Goal: Task Accomplishment & Management: Manage account settings

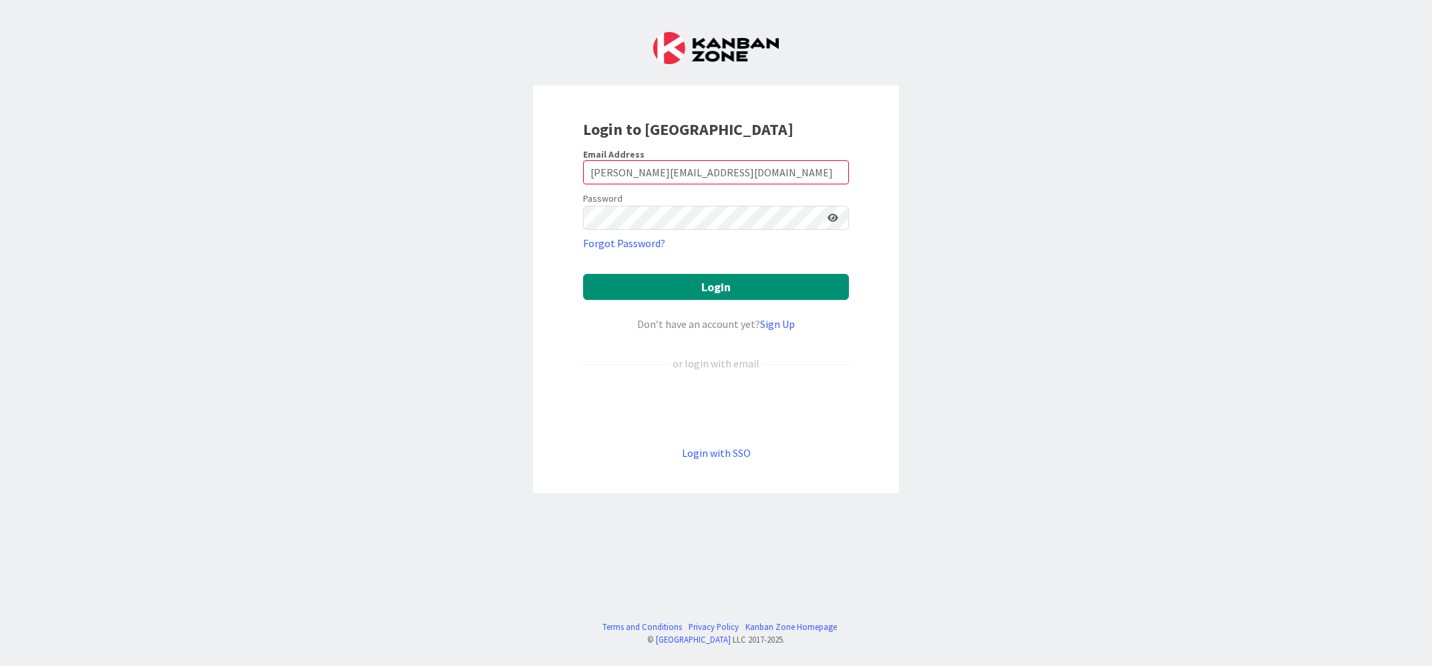
type input "[PERSON_NAME][EMAIL_ADDRESS][DOMAIN_NAME]"
click at [583, 274] on button "Login" at bounding box center [716, 287] width 266 height 26
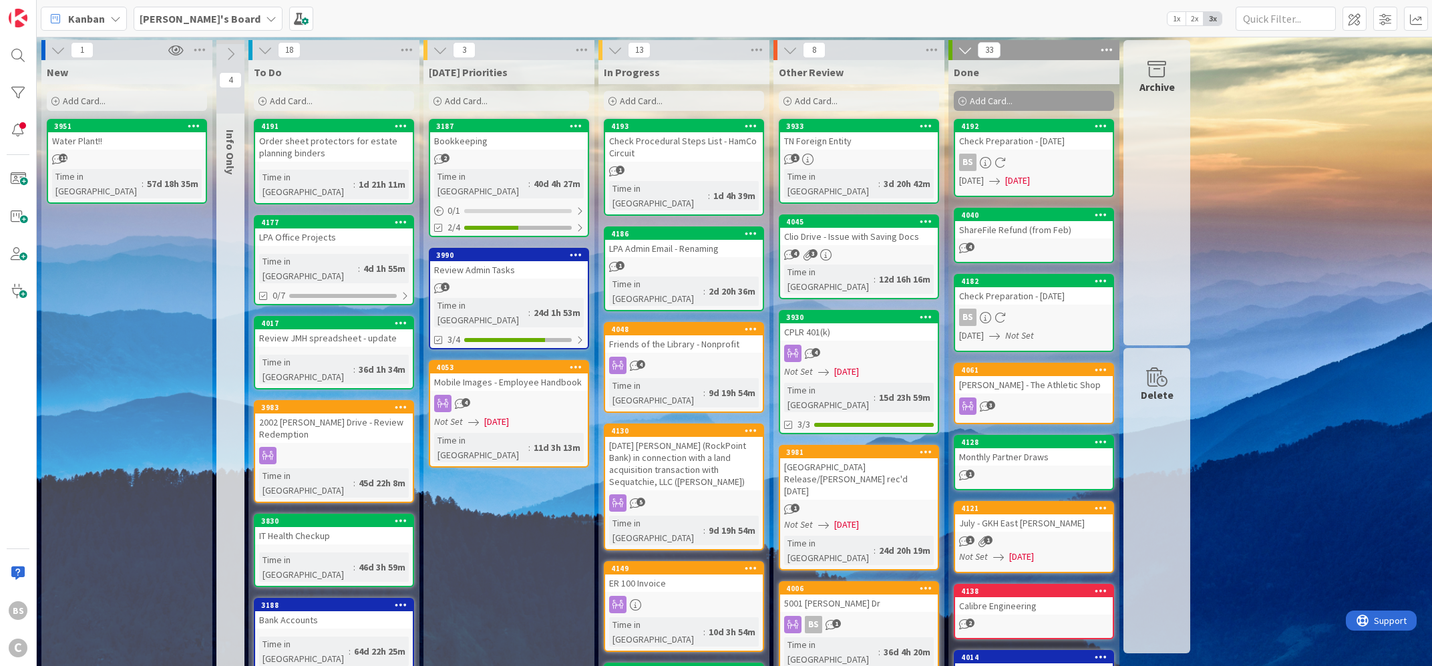
click at [519, 552] on div "[DATE] Priorities Add Card... 3187 Bookkeeping 2 Time in Column : 40d 4h 27m 0 …" at bounding box center [508, 678] width 171 height 1237
click at [15, 134] on div at bounding box center [18, 130] width 27 height 27
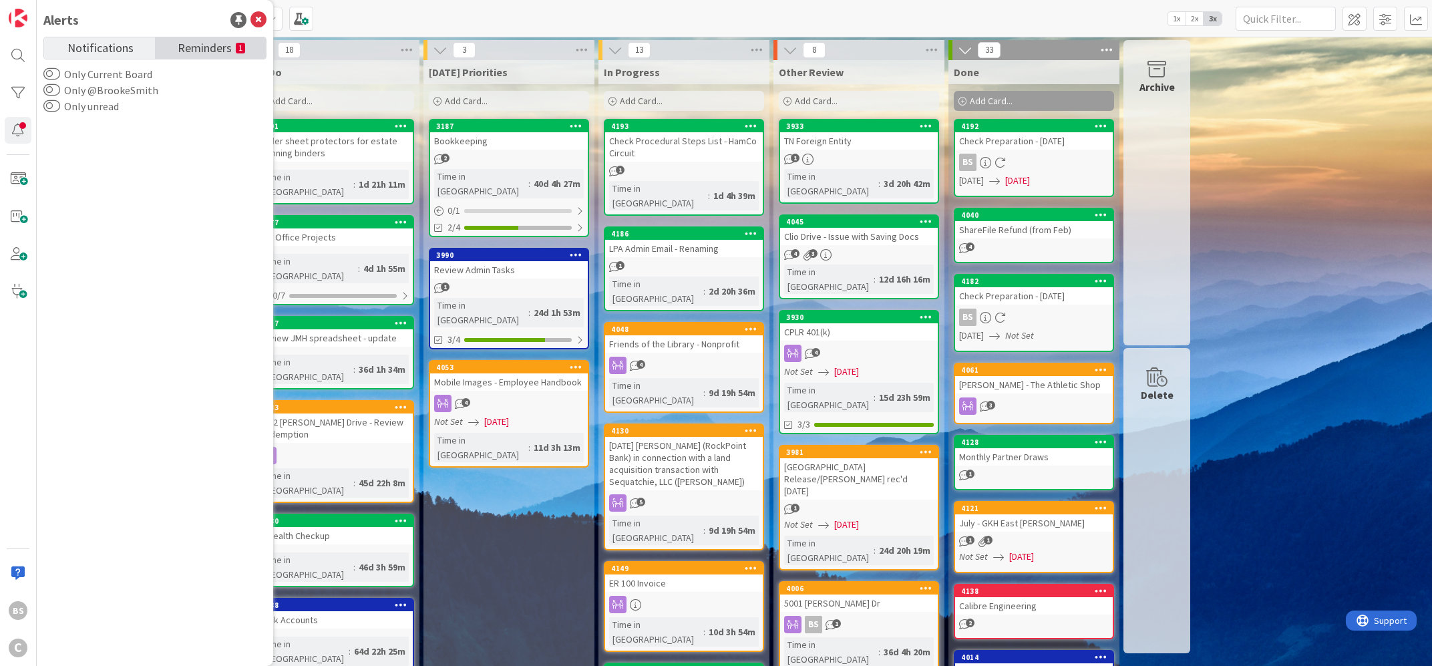
click at [186, 43] on span "Reminders" at bounding box center [205, 46] width 54 height 19
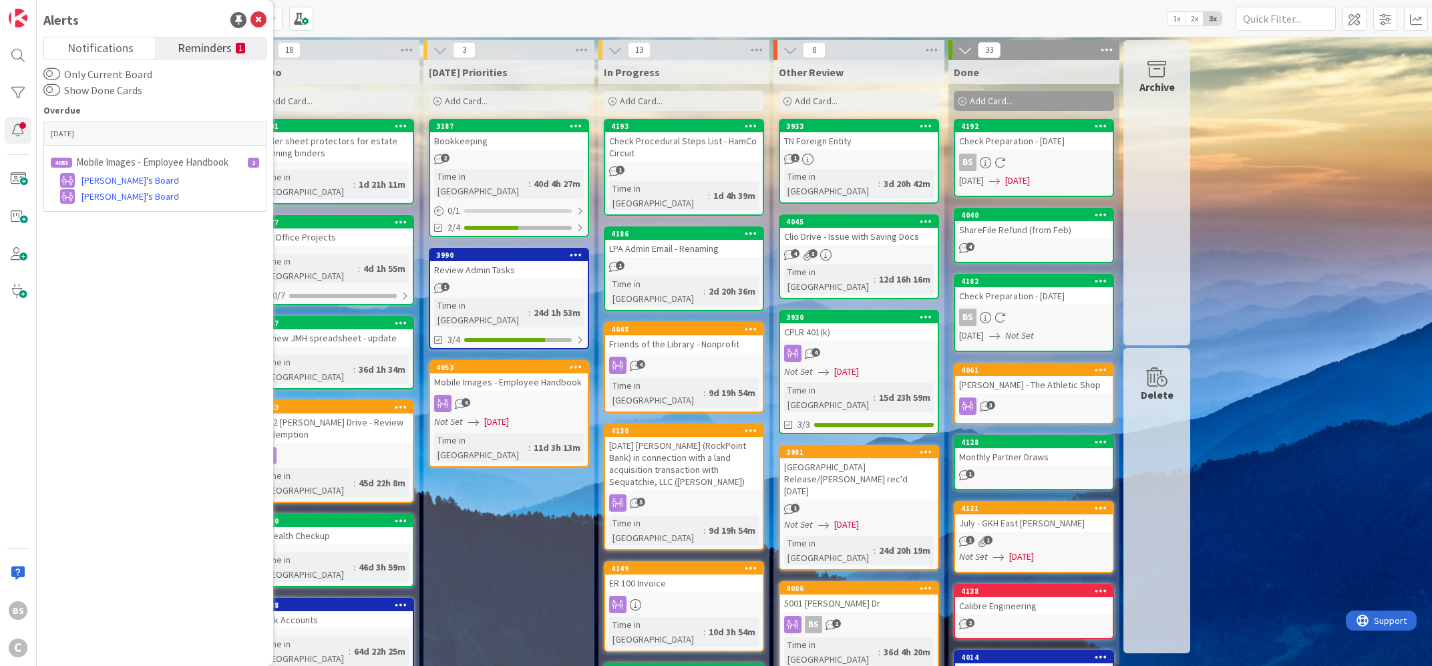
click at [263, 23] on icon at bounding box center [258, 20] width 16 height 16
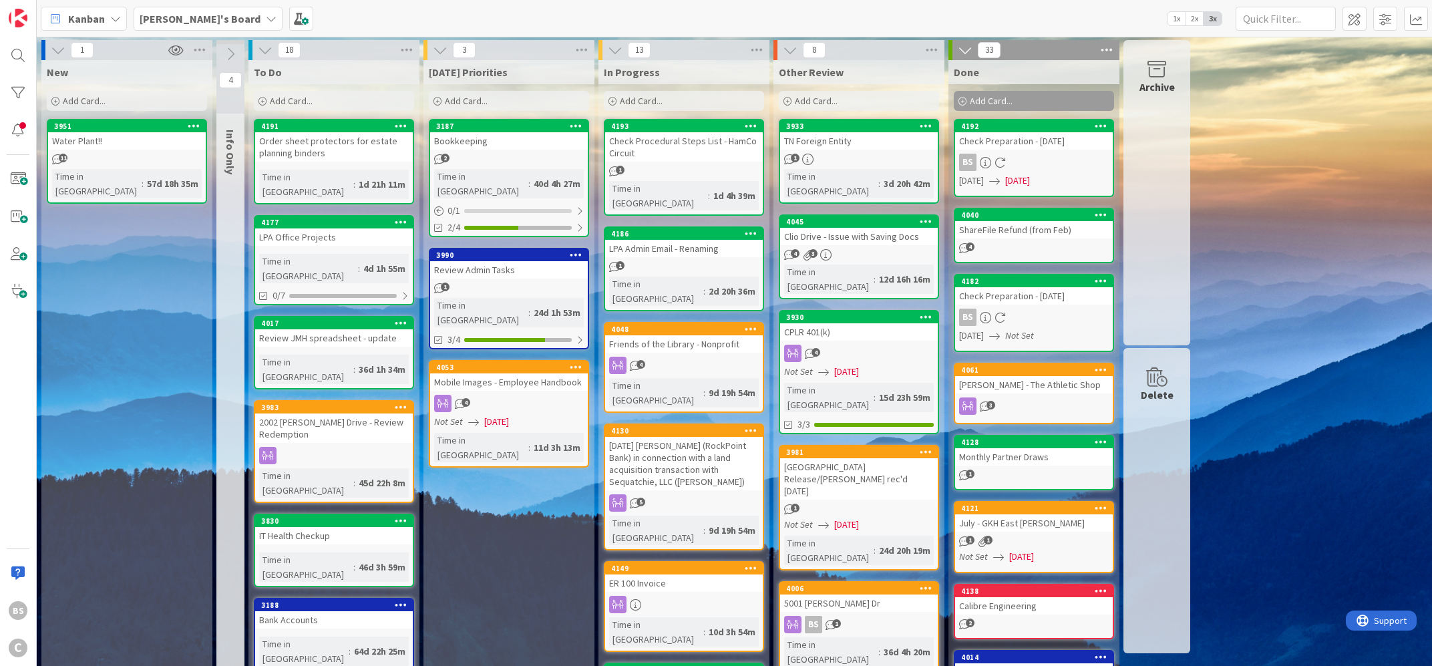
click at [177, 19] on b "[PERSON_NAME]'s Board" at bounding box center [200, 18] width 121 height 13
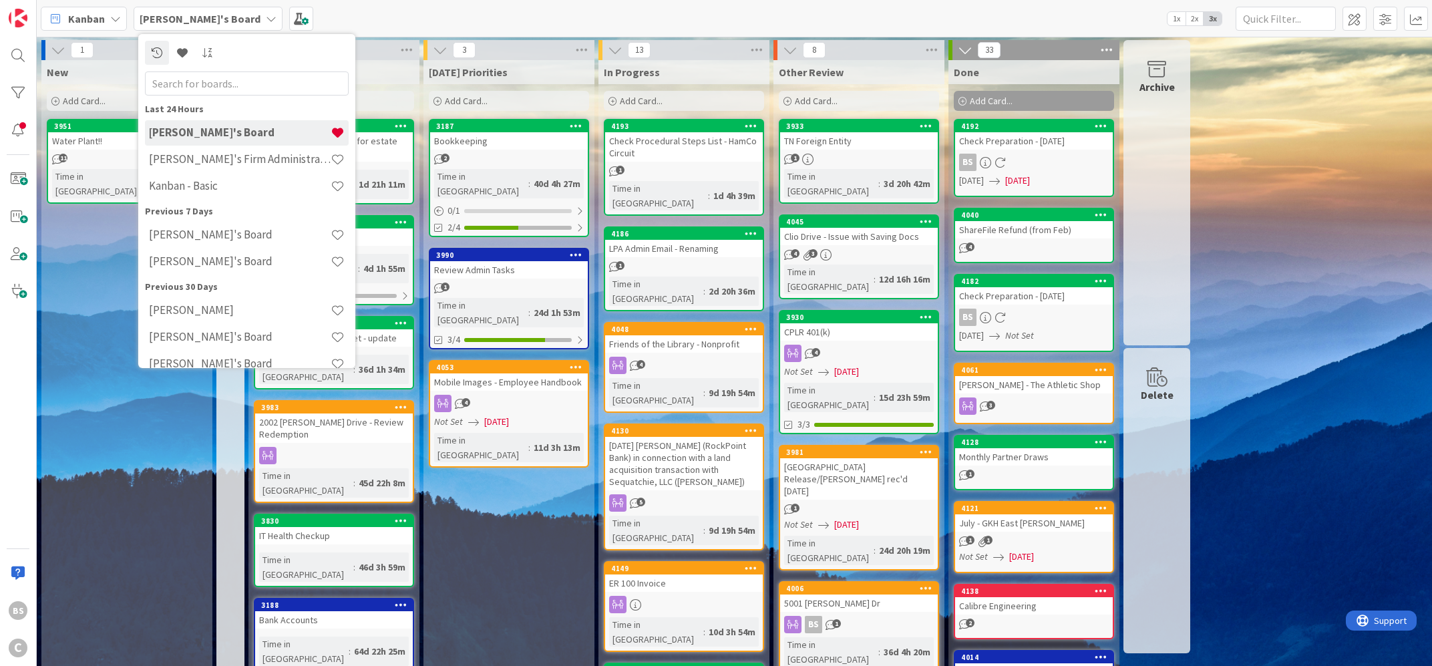
click at [177, 145] on div "[PERSON_NAME]'s Board" at bounding box center [247, 132] width 204 height 25
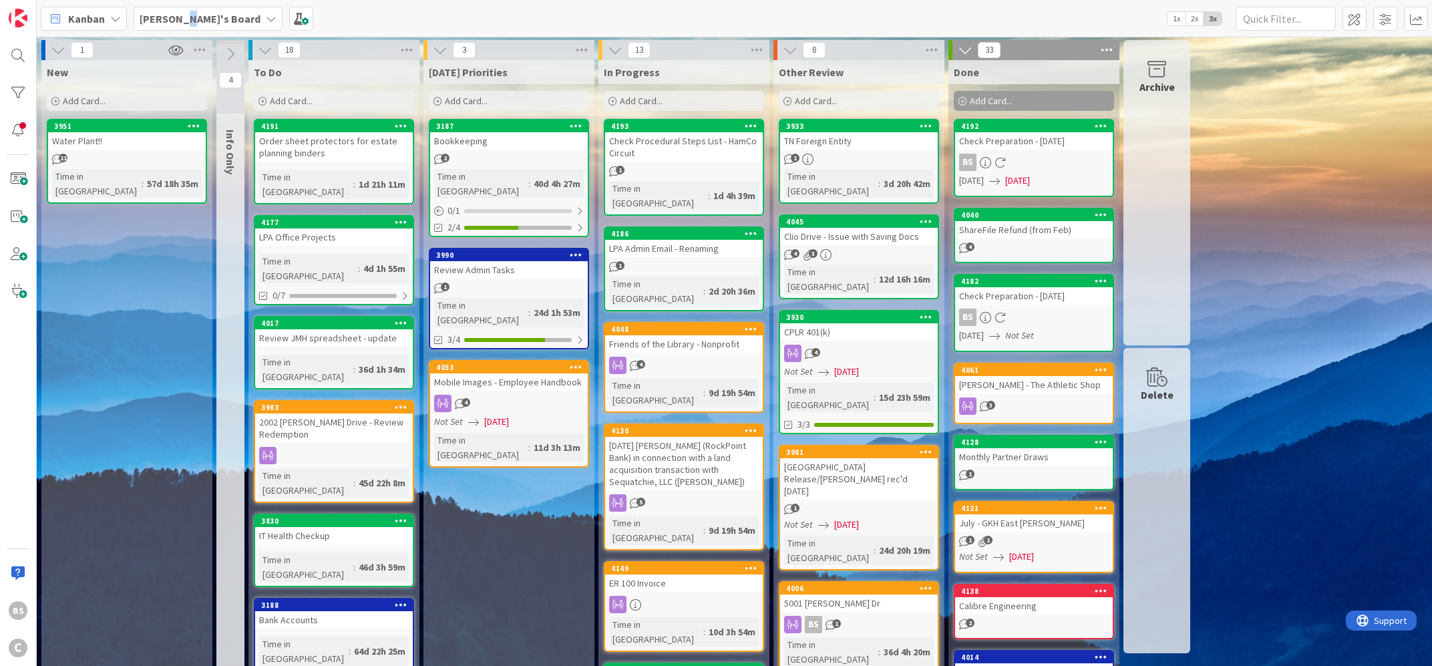
click at [182, 10] on div "[PERSON_NAME]'s Board" at bounding box center [208, 19] width 149 height 24
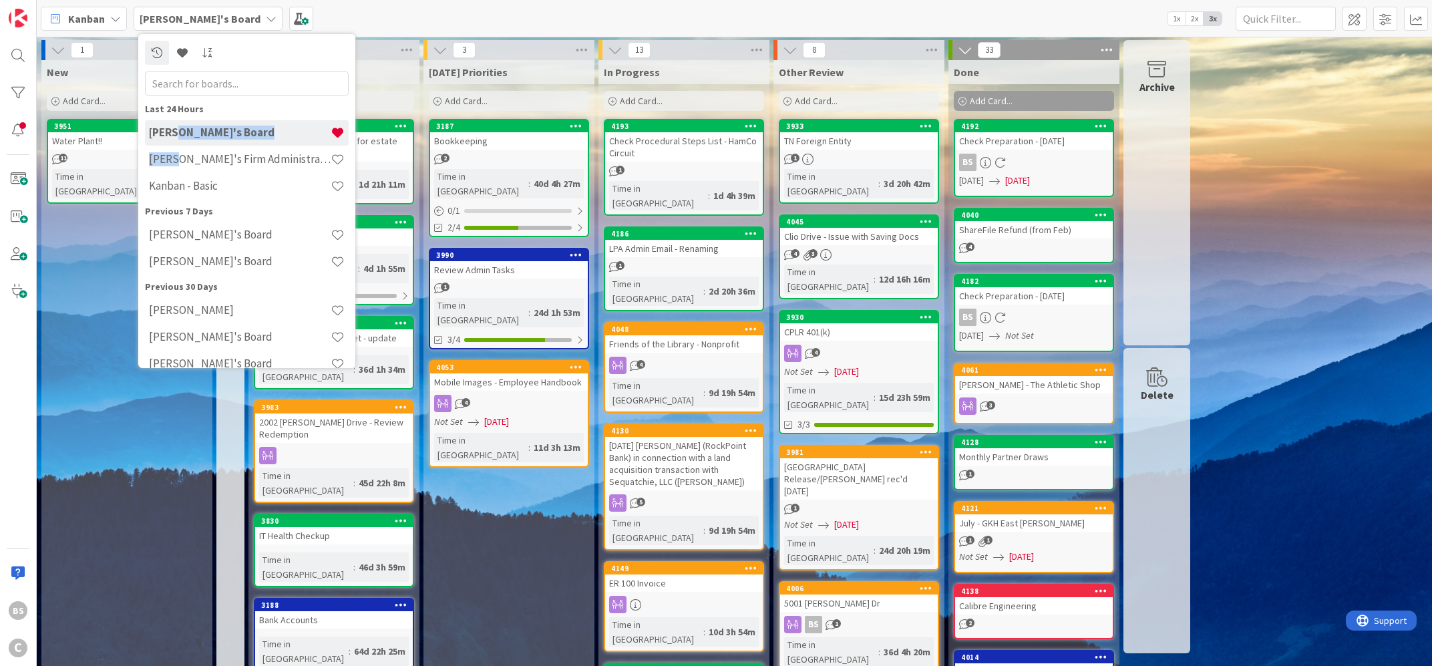
click at [178, 166] on div "[PERSON_NAME]'s Firm Administration Board" at bounding box center [247, 158] width 204 height 25
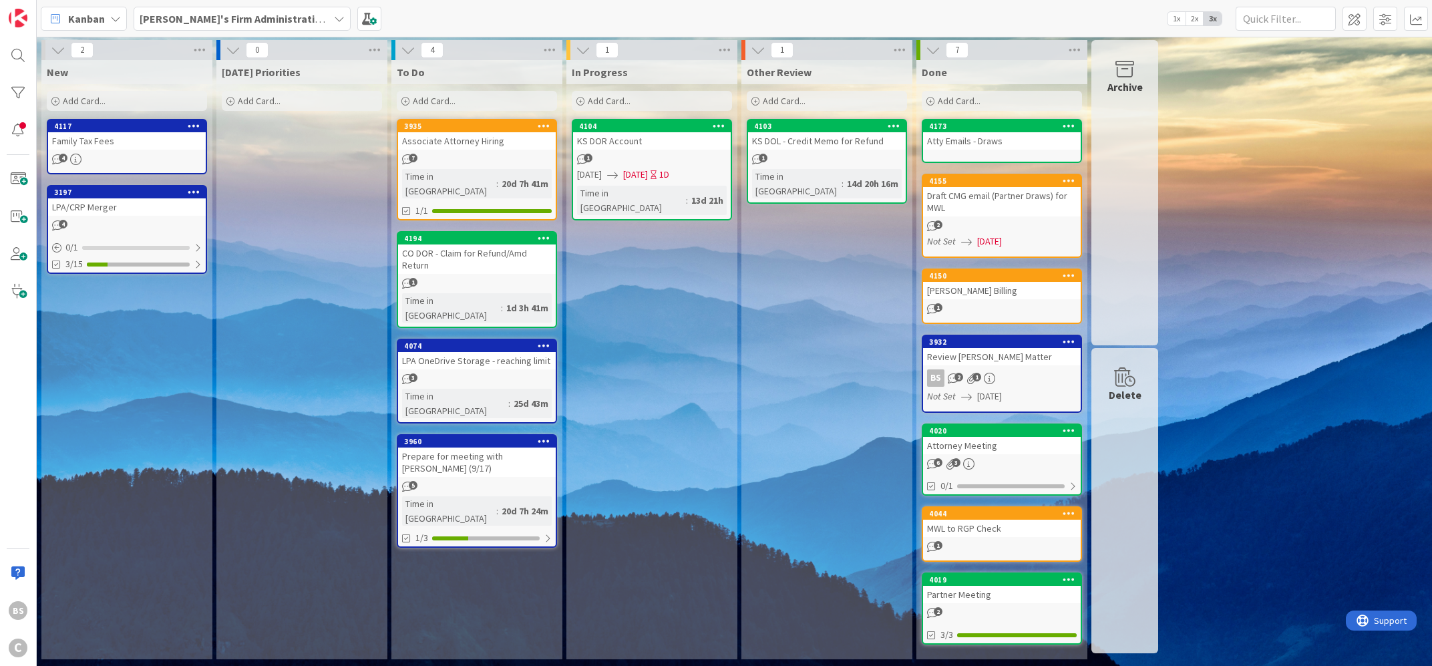
click at [202, 13] on b "[PERSON_NAME]'s Firm Administration Board" at bounding box center [249, 18] width 219 height 13
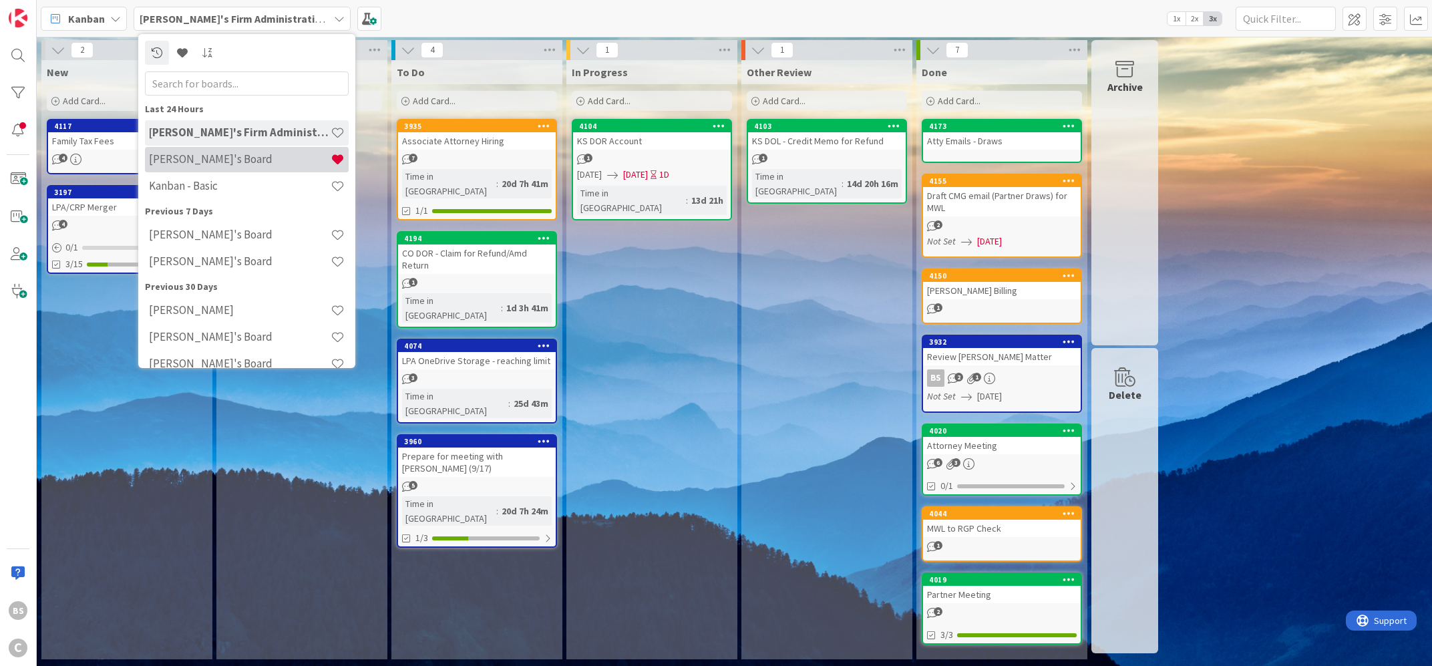
click at [209, 153] on div "[PERSON_NAME]'s Board" at bounding box center [247, 158] width 204 height 25
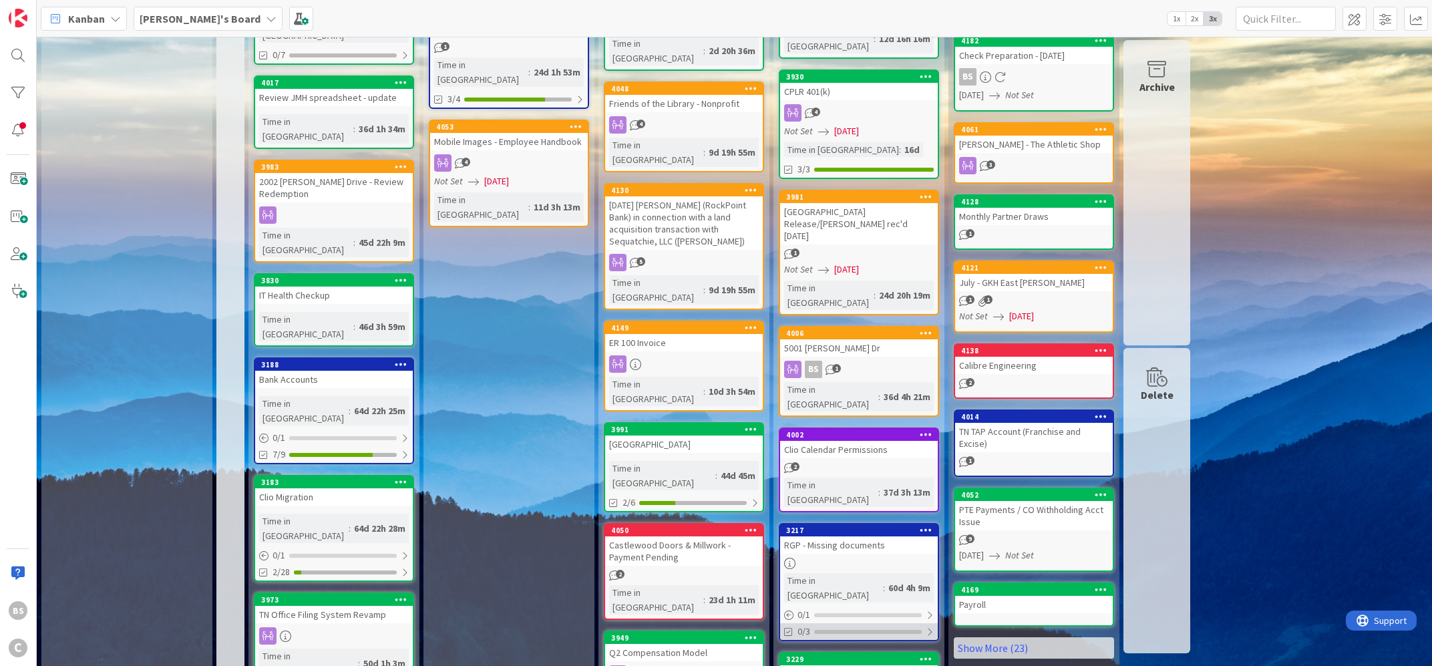
scroll to position [322, 0]
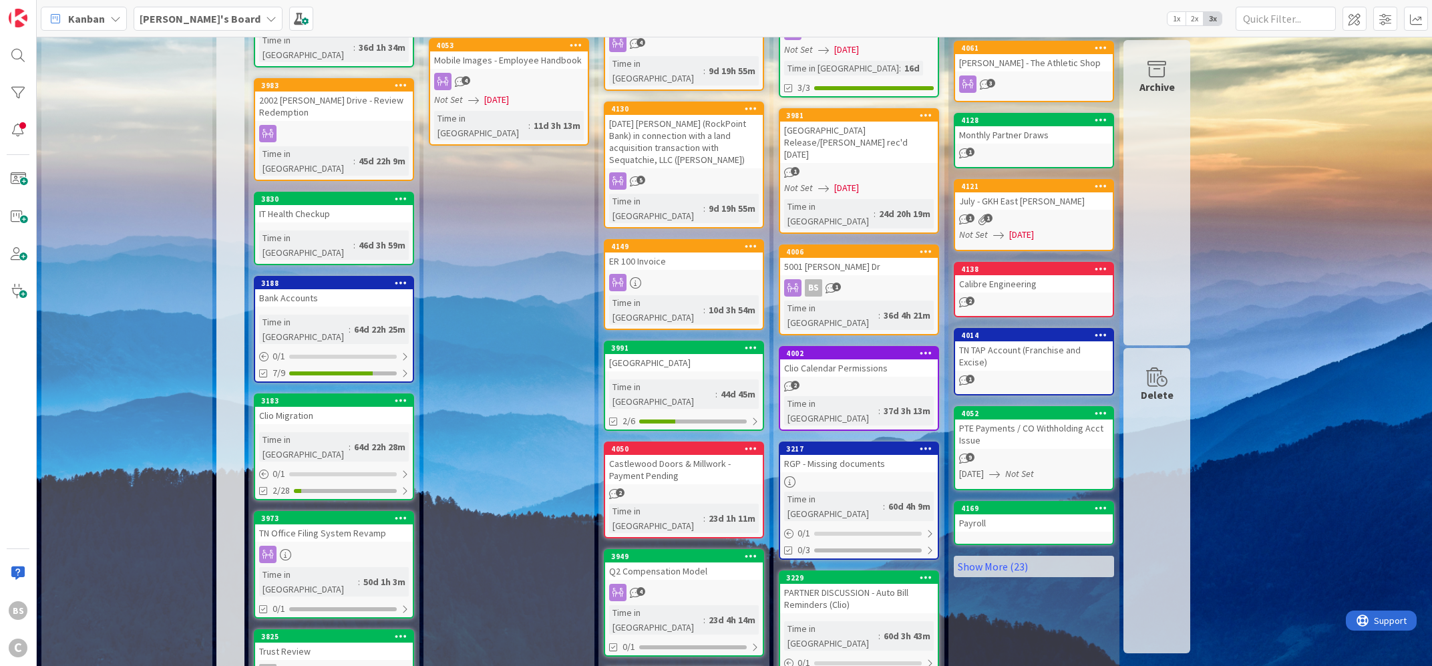
click at [671, 455] on div "Castlewood Doors & Millwork - Payment Pending" at bounding box center [684, 469] width 158 height 29
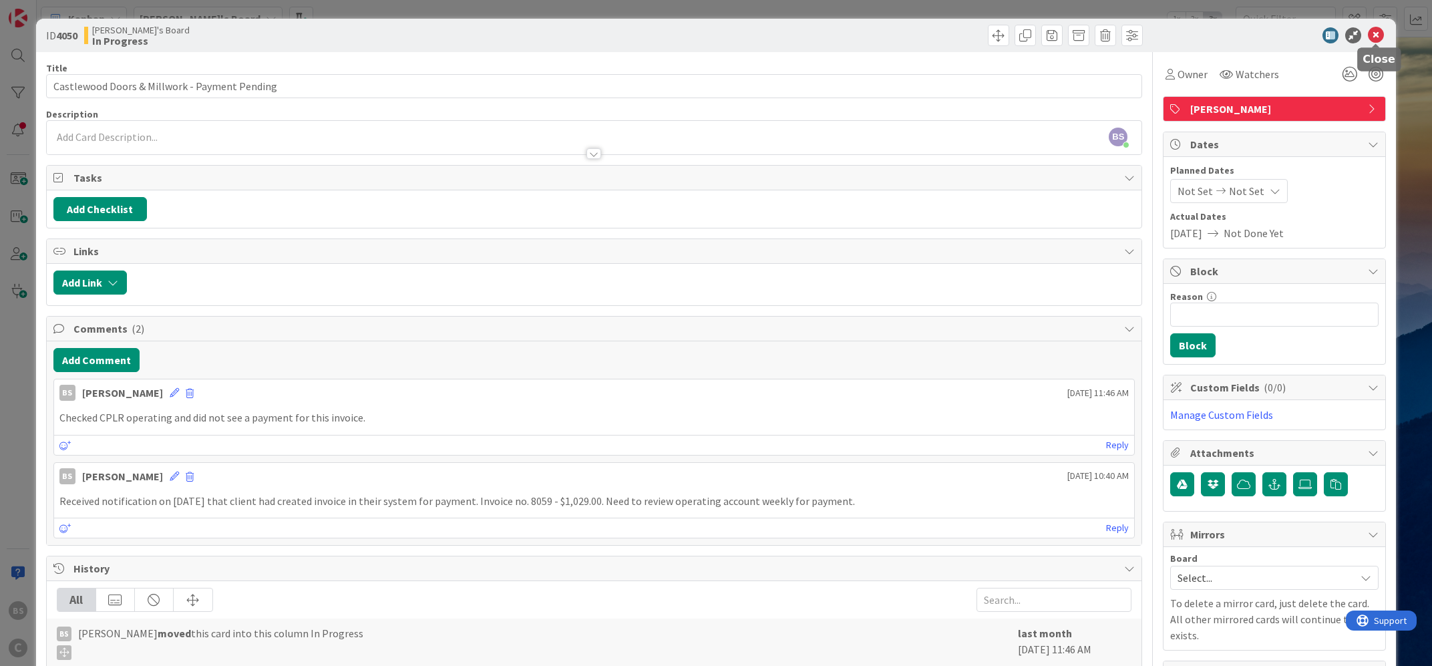
click at [1376, 35] on icon at bounding box center [1376, 35] width 16 height 16
